Goal: Find specific page/section: Find specific page/section

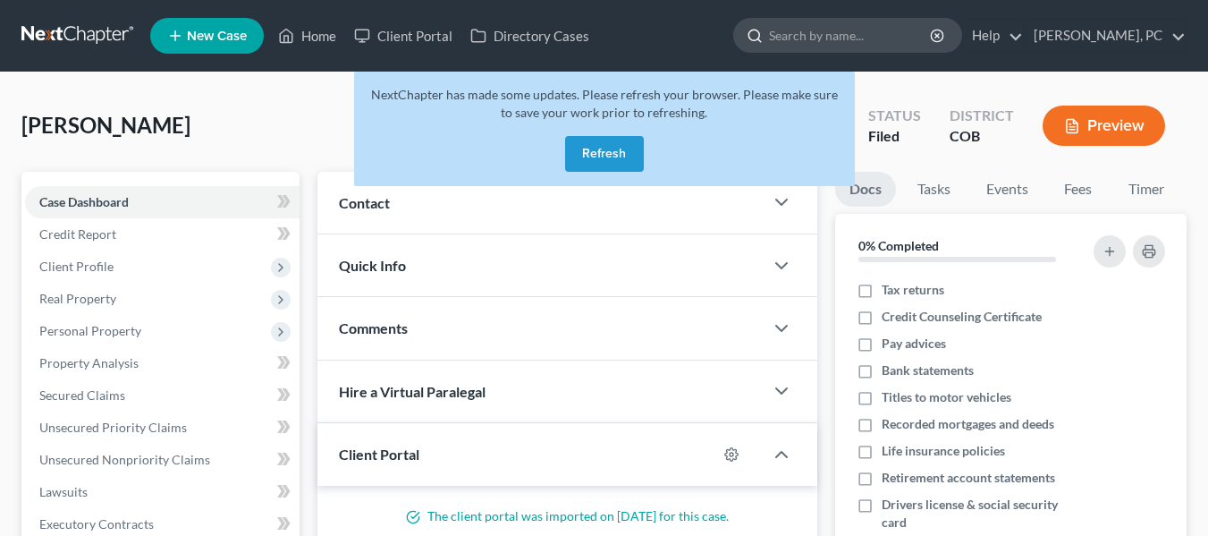
click at [830, 27] on input "search" at bounding box center [851, 35] width 164 height 33
type input "[PERSON_NAME]"
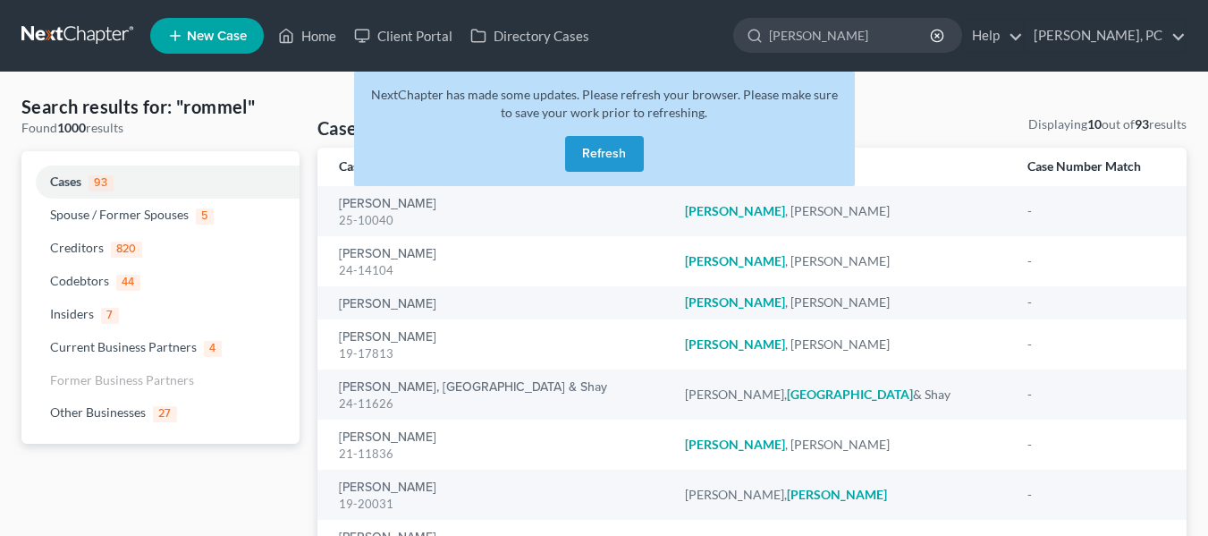
click at [613, 153] on button "Refresh" at bounding box center [604, 154] width 79 height 36
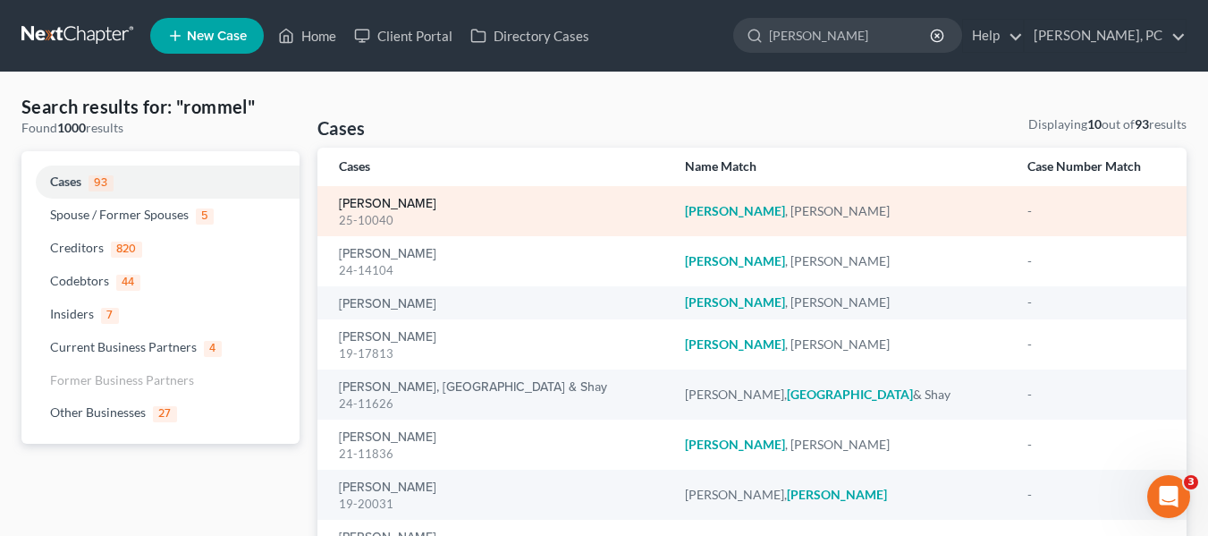
click at [375, 200] on link "[PERSON_NAME]" at bounding box center [387, 204] width 97 height 13
click at [388, 203] on link "[PERSON_NAME]" at bounding box center [387, 204] width 97 height 13
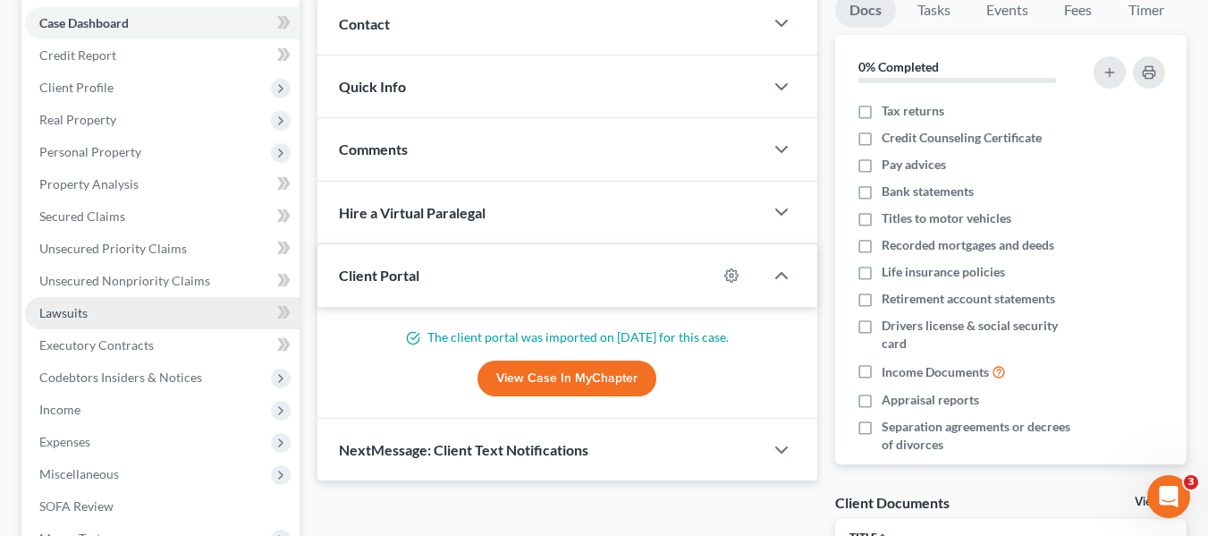
scroll to position [268, 0]
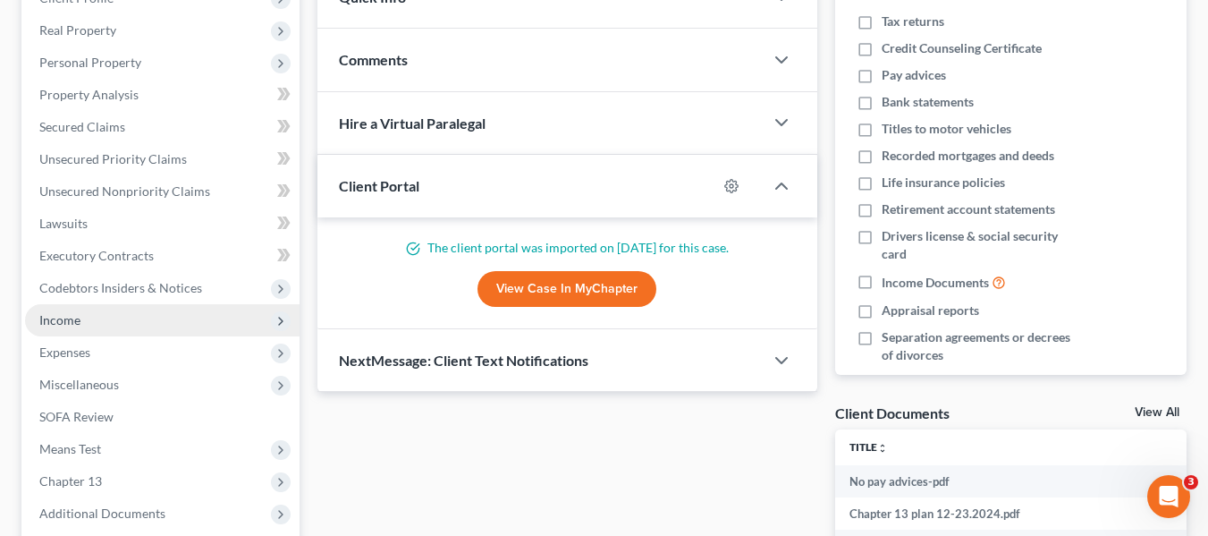
click at [101, 313] on span "Income" at bounding box center [162, 320] width 275 height 32
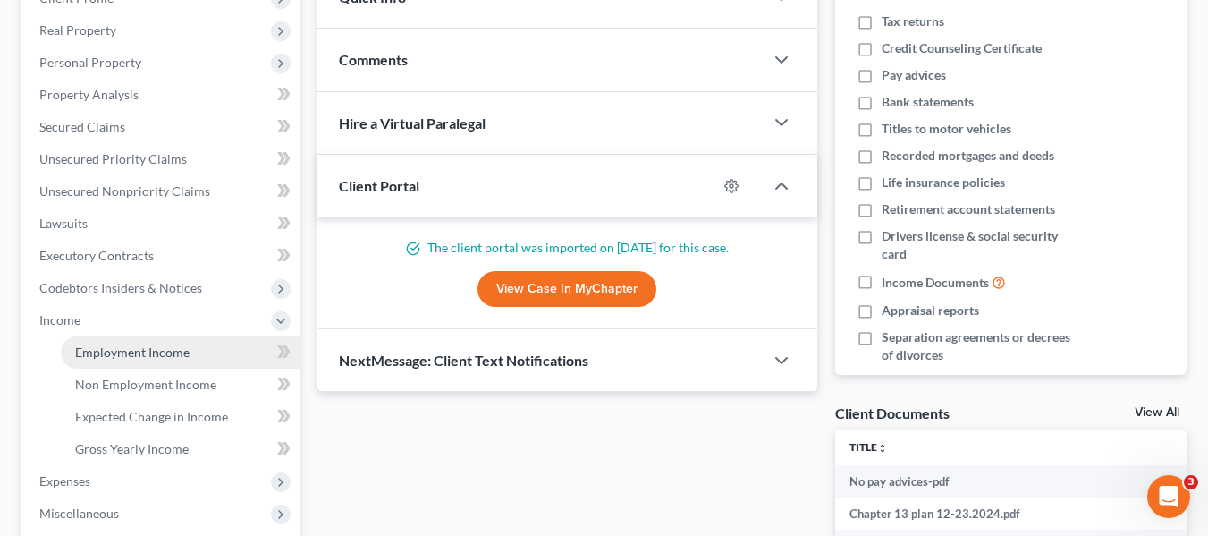
click at [82, 348] on span "Employment Income" at bounding box center [132, 351] width 114 height 15
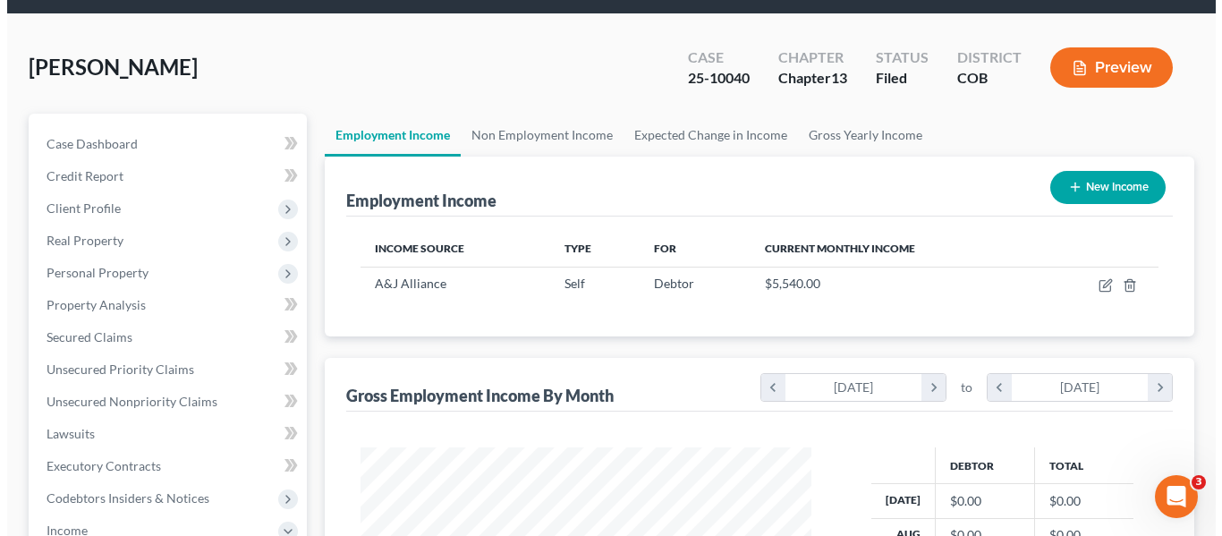
scroll to position [89, 0]
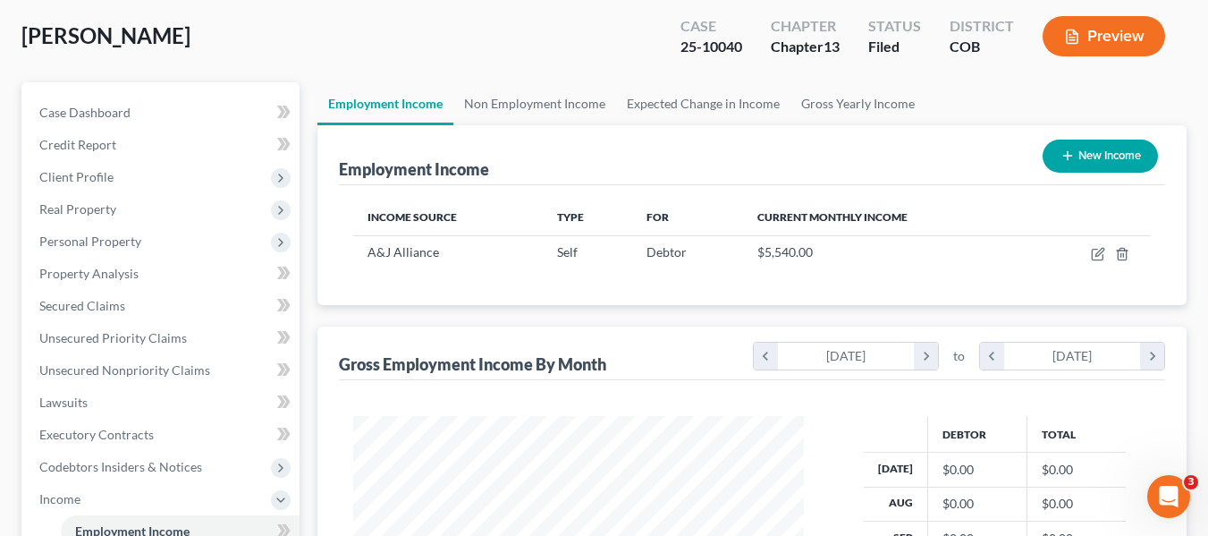
click at [1078, 35] on icon "button" at bounding box center [1072, 37] width 16 height 16
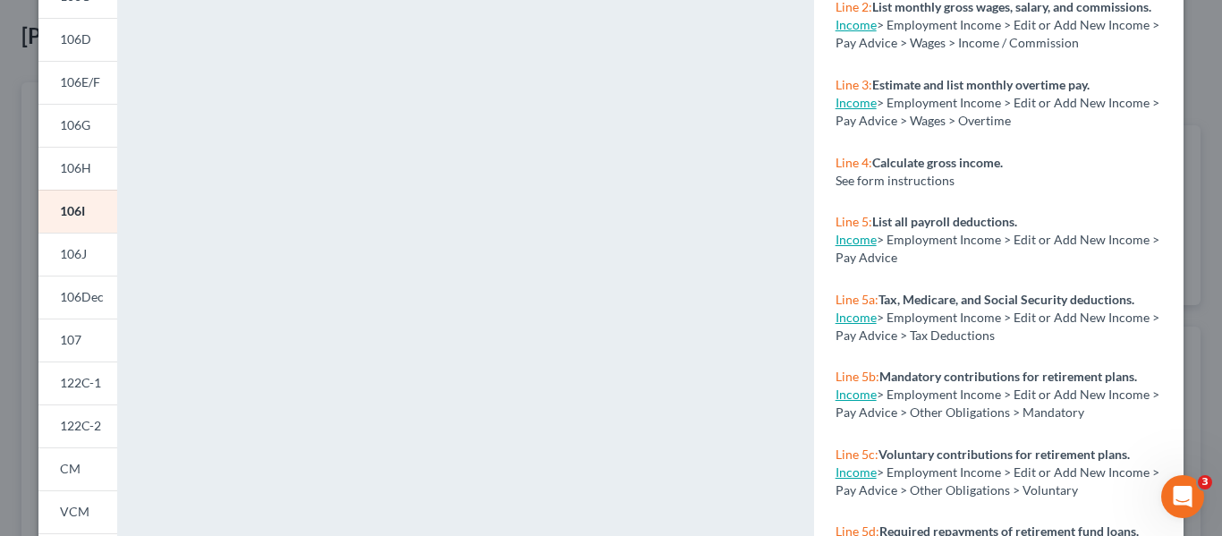
scroll to position [26, 0]
